Goal: Task Accomplishment & Management: Complete application form

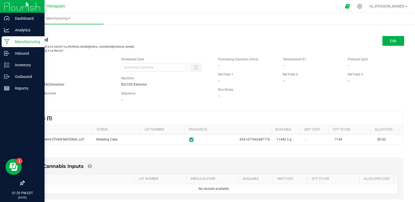
drag, startPoint x: 0, startPoint y: 0, endPoint x: 9, endPoint y: 40, distance: 40.9
click at [7, 40] on icon at bounding box center [6, 41] width 5 height 5
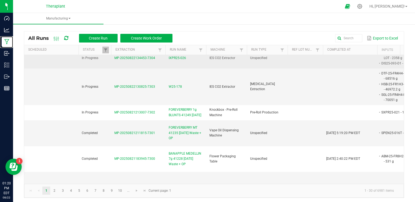
scroll to position [109, 0]
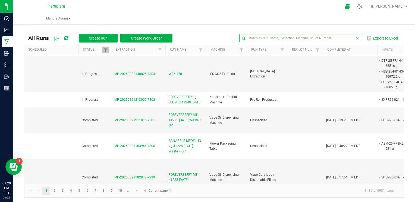
click at [349, 41] on input "text" at bounding box center [300, 38] width 123 height 8
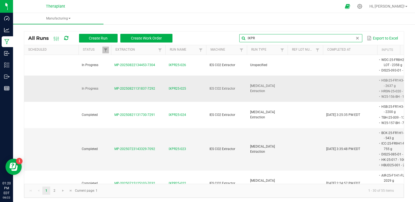
type input "IXPR"
click at [173, 87] on span "IXPR25-025" at bounding box center [176, 88] width 17 height 5
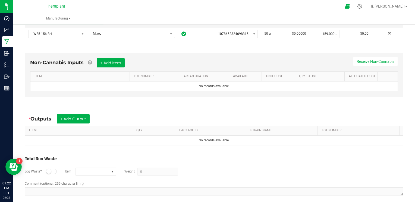
scroll to position [152, 0]
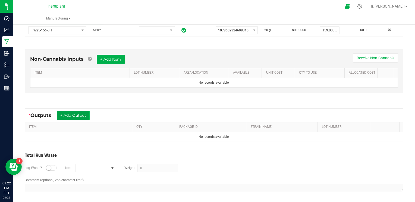
click at [69, 115] on button "+ Add Output" at bounding box center [73, 115] width 33 height 9
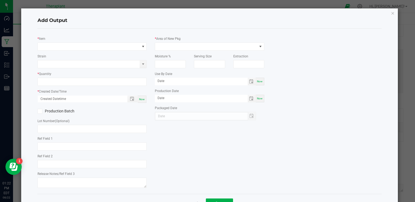
type input "DTF Rosin for Infusion"
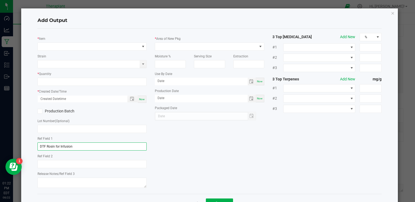
drag, startPoint x: 84, startPoint y: 147, endPoint x: -1, endPoint y: 85, distance: 105.4
click at [0, 85] on html "Dashboard Analytics Manufacturing Inbound Inventory Outbound Reports 01:22 PM E…" at bounding box center [207, 101] width 415 height 202
type input "h"
click at [53, 48] on span "NO DATA FOUND" at bounding box center [89, 47] width 102 height 8
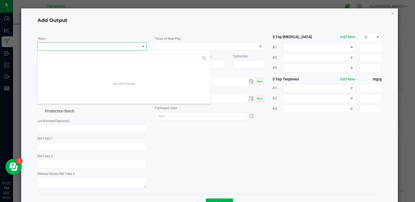
scroll to position [8, 108]
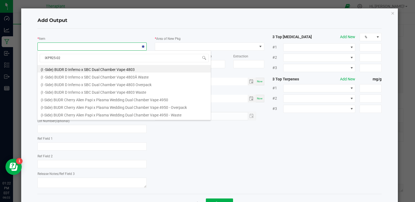
type input "IXPR25-025"
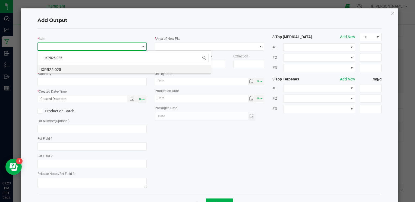
click at [61, 70] on li "IXPR25-025" at bounding box center [123, 69] width 173 height 8
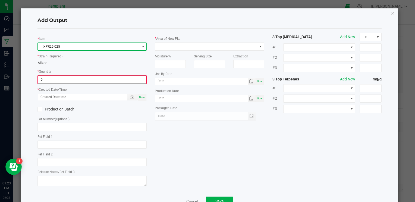
click at [61, 81] on input "0" at bounding box center [92, 80] width 108 height 8
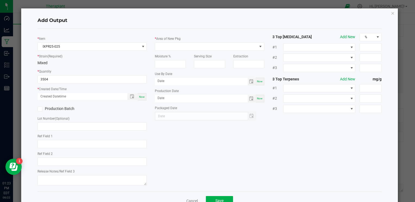
type input "3504.0000 g"
click at [143, 98] on div "Now" at bounding box center [142, 96] width 9 height 7
type input "08/22/2025 1:23 PM"
type input "[DATE]"
click at [61, 145] on input "text" at bounding box center [91, 144] width 109 height 8
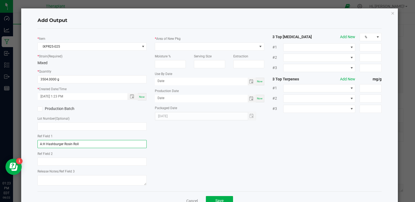
drag, startPoint x: 62, startPoint y: 144, endPoint x: 35, endPoint y: 141, distance: 27.8
click at [35, 141] on div "* Item IXPR25-025 * Strain (Required) Mixed * Quantity 3504.0000 g * Created Da…" at bounding box center [91, 110] width 117 height 154
click at [78, 142] on input "Rosin Roll" at bounding box center [91, 144] width 109 height 8
paste input "A:H Hashburger"
click at [59, 145] on input "Rosin Roll (A:H Hashburger" at bounding box center [91, 144] width 109 height 8
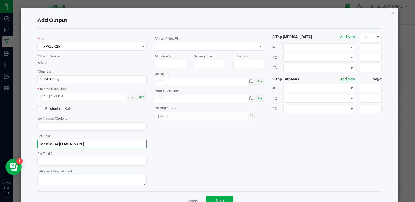
drag, startPoint x: 85, startPoint y: 147, endPoint x: 82, endPoint y: 144, distance: 4.2
type input "Rosin Roll (A:H Hashburger)"
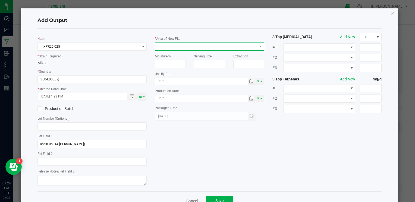
click at [196, 46] on span at bounding box center [206, 47] width 102 height 8
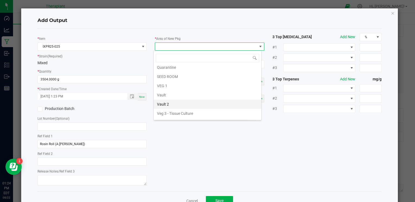
scroll to position [101, 0]
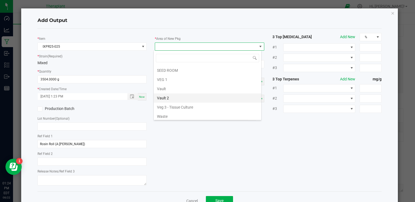
click at [166, 94] on li "Vault 2" at bounding box center [207, 98] width 107 height 9
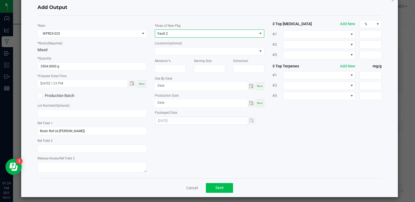
scroll to position [17, 0]
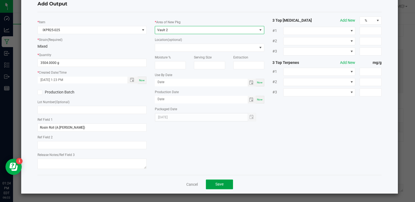
click at [225, 189] on button "Save" at bounding box center [219, 185] width 27 height 10
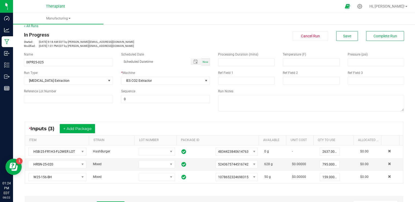
scroll to position [0, 0]
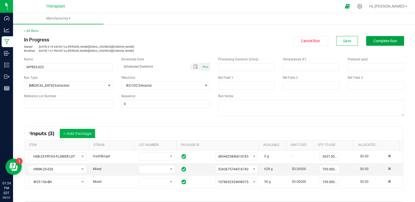
click at [379, 39] on span "Complete Run" at bounding box center [385, 41] width 24 height 4
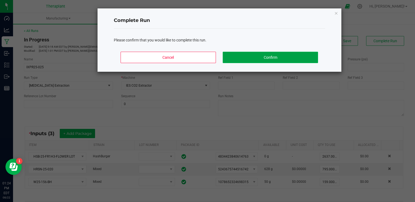
click at [276, 57] on button "Confirm" at bounding box center [269, 57] width 95 height 11
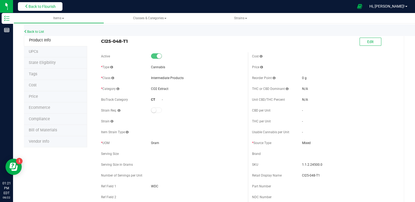
click at [29, 7] on span "Back to Flourish" at bounding box center [41, 6] width 27 height 4
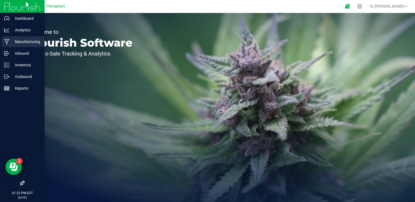
click at [12, 42] on p "Manufacturing" at bounding box center [25, 42] width 33 height 7
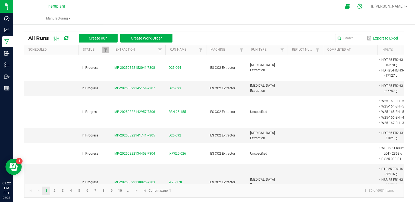
click at [362, 8] on icon at bounding box center [359, 6] width 5 height 5
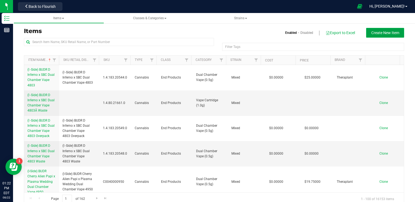
click at [388, 34] on span "Create New Item" at bounding box center [385, 33] width 28 height 4
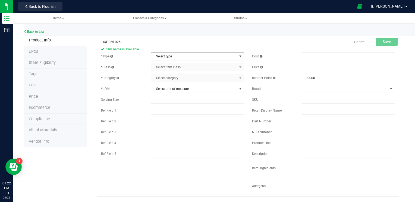
type input "IXPR25-025"
click at [198, 54] on span "Select type" at bounding box center [193, 57] width 85 height 8
click at [171, 66] on li "Cannabis" at bounding box center [195, 66] width 91 height 8
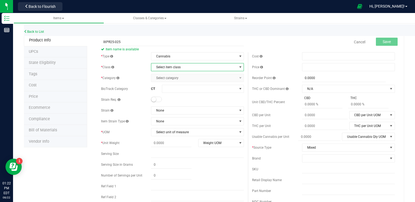
click at [171, 66] on span "Select item class" at bounding box center [193, 67] width 85 height 8
click at [163, 93] on li "Intermediate Products" at bounding box center [195, 93] width 91 height 8
click at [165, 77] on span "Select category" at bounding box center [193, 78] width 85 height 8
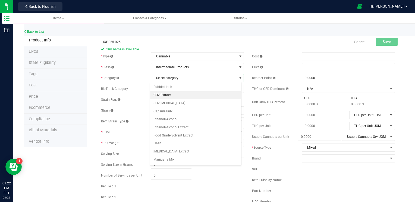
click at [165, 94] on li "CO2 Extract" at bounding box center [195, 95] width 91 height 8
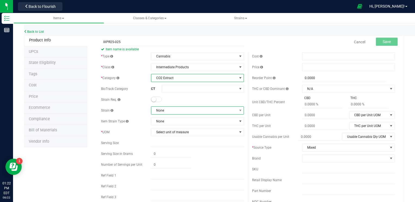
click at [165, 109] on span "None" at bounding box center [193, 111] width 85 height 8
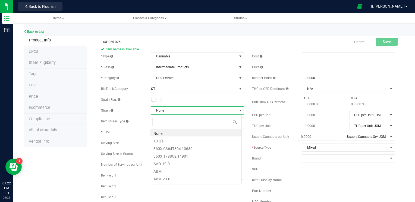
scroll to position [8, 91]
type input "MIX"
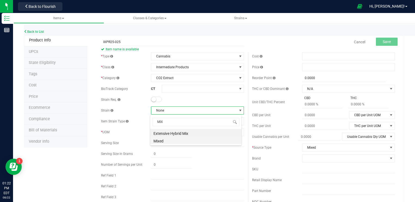
click at [160, 144] on li "Mixed" at bounding box center [195, 141] width 91 height 8
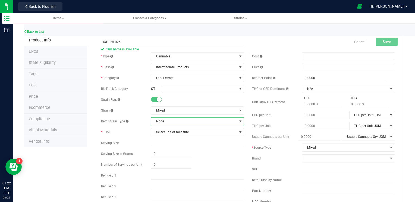
click at [163, 122] on span "None" at bounding box center [193, 122] width 85 height 8
click at [157, 134] on span "Select unit of measure" at bounding box center [193, 133] width 85 height 8
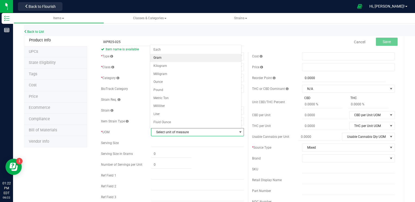
click at [165, 61] on li "Gram" at bounding box center [195, 58] width 91 height 8
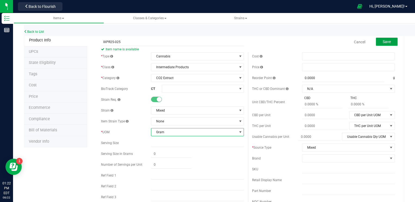
click at [382, 42] on span "Save" at bounding box center [386, 42] width 8 height 4
